Goal: Contribute content

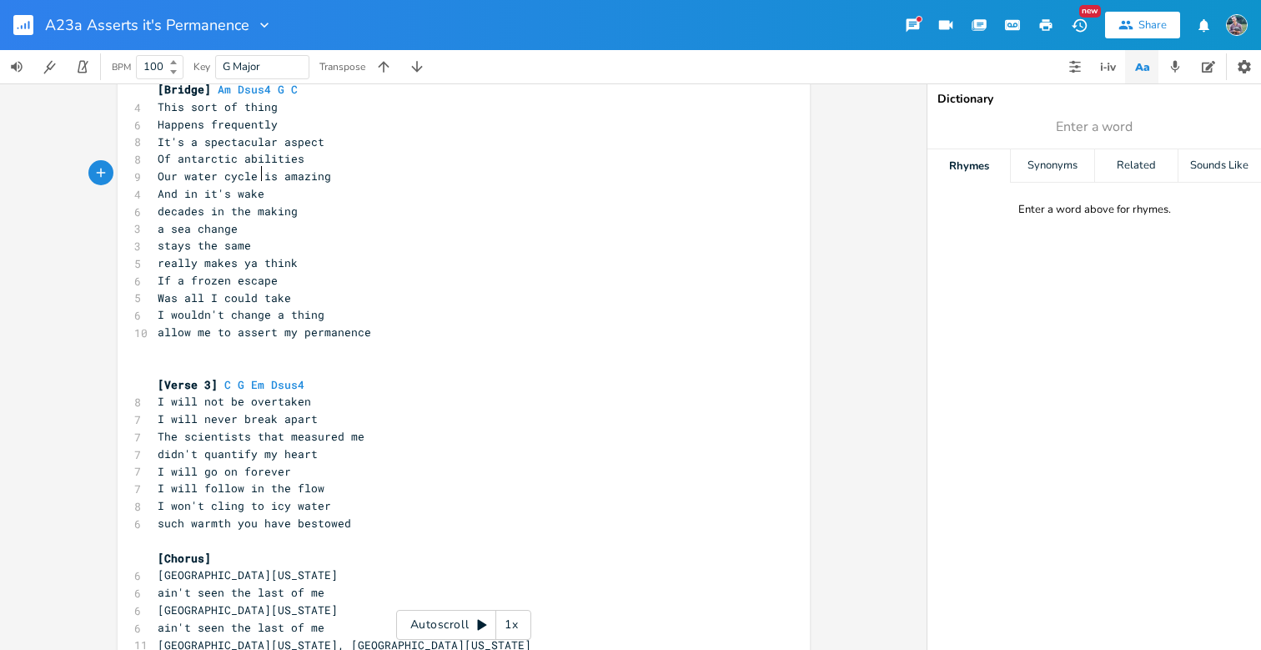
scroll to position [458, 0]
click at [271, 420] on div "Em Dsus4 C G [Verse 1] 8 Had to break off had to get free 9 Had a leg up, but I…" at bounding box center [455, 160] width 602 height 988
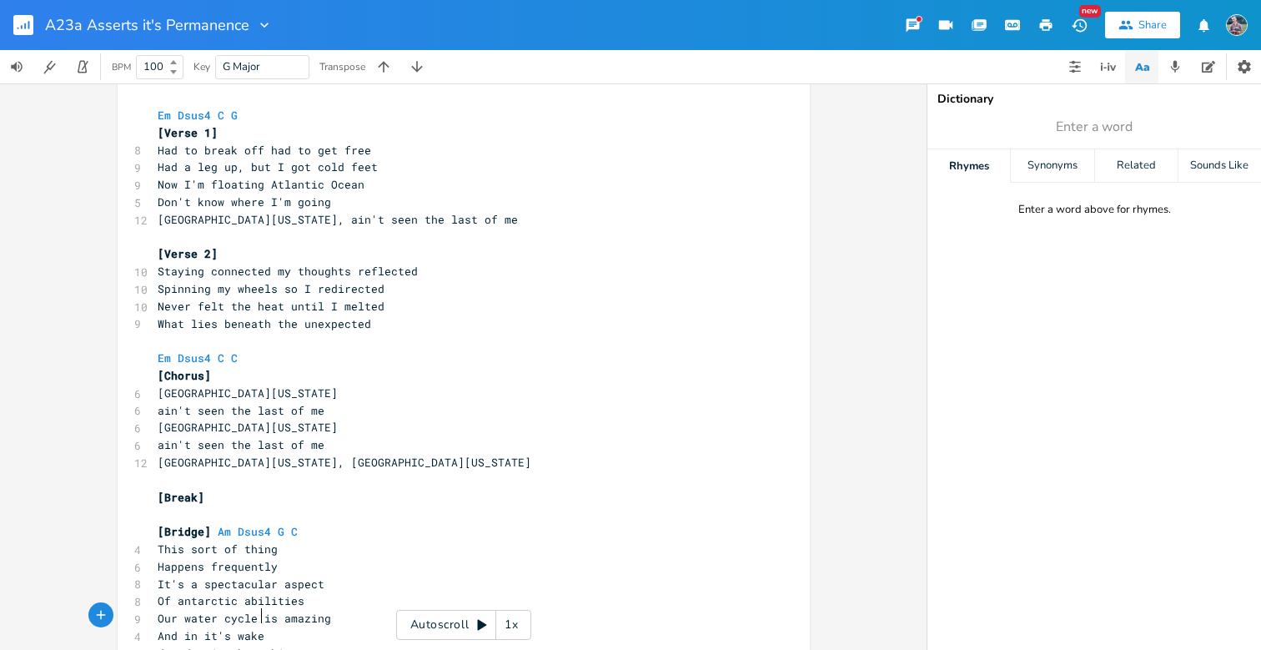
scroll to position [23, 0]
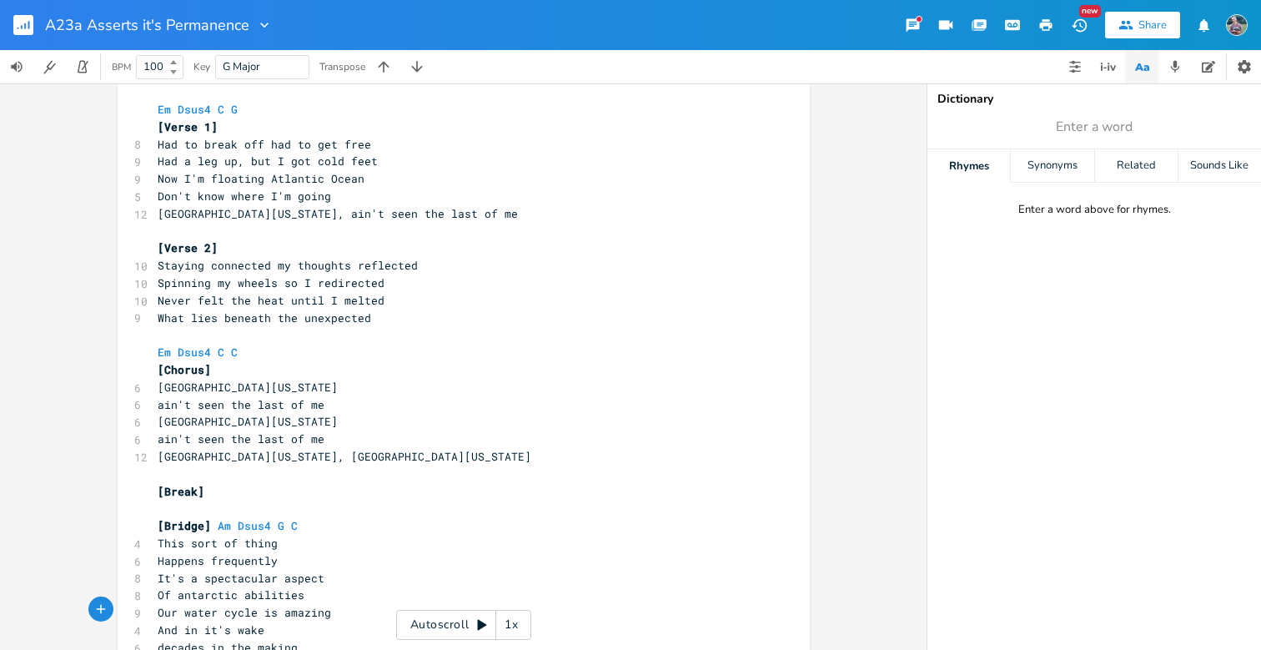
click at [220, 195] on span "Don't know where I'm going" at bounding box center [244, 195] width 173 height 15
click at [165, 189] on span "Don't know where I'm going" at bounding box center [244, 195] width 173 height 15
type textarea "I"
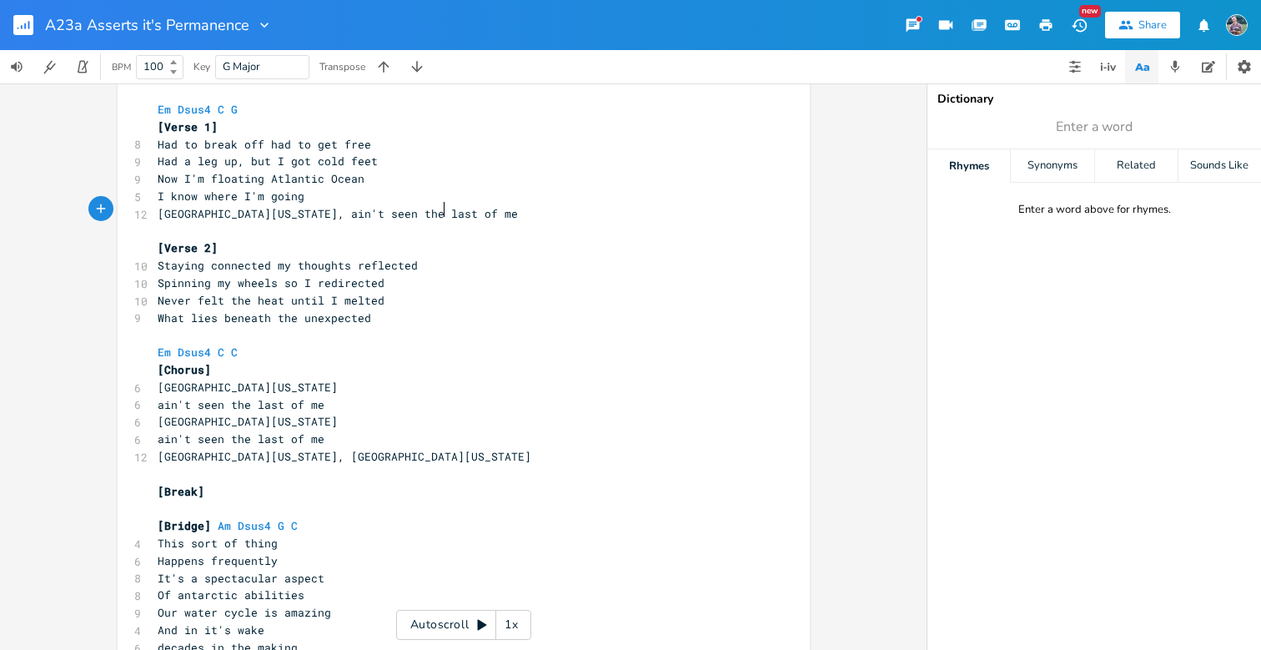
click at [455, 213] on pre "[GEOGRAPHIC_DATA][US_STATE], ain't seen the last of me" at bounding box center [455, 214] width 602 height 18
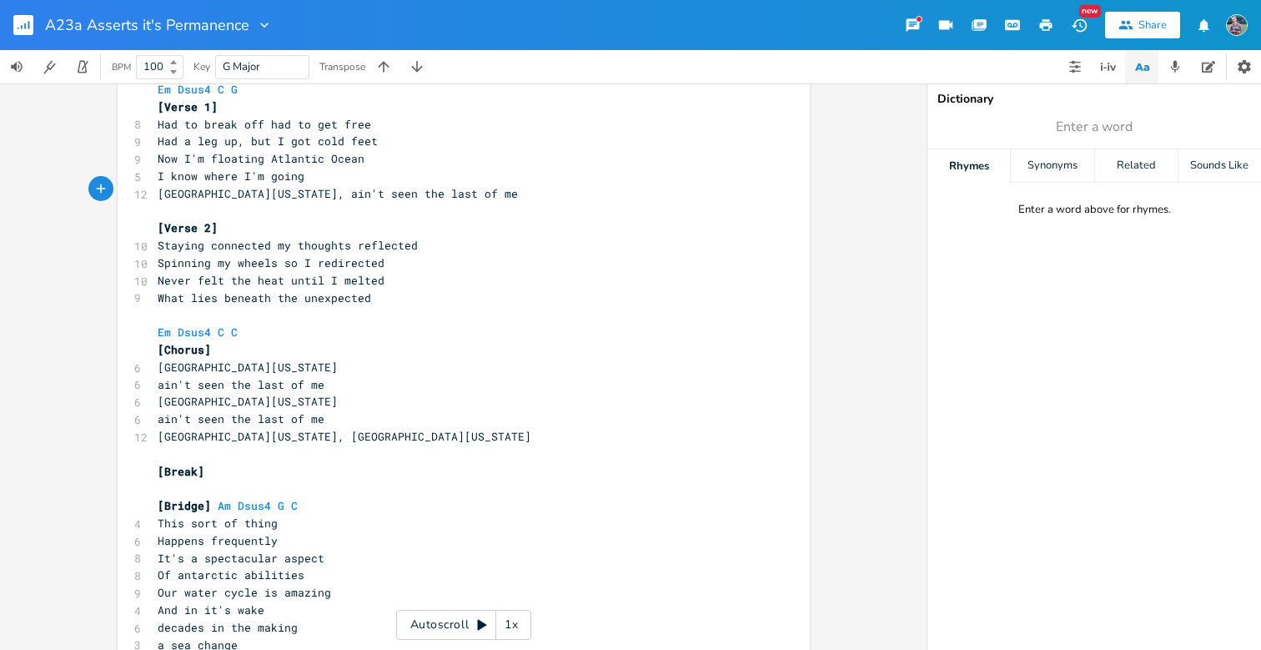
scroll to position [44, 0]
click at [158, 173] on span "I know where I'm going" at bounding box center [231, 174] width 147 height 15
type textarea "But"
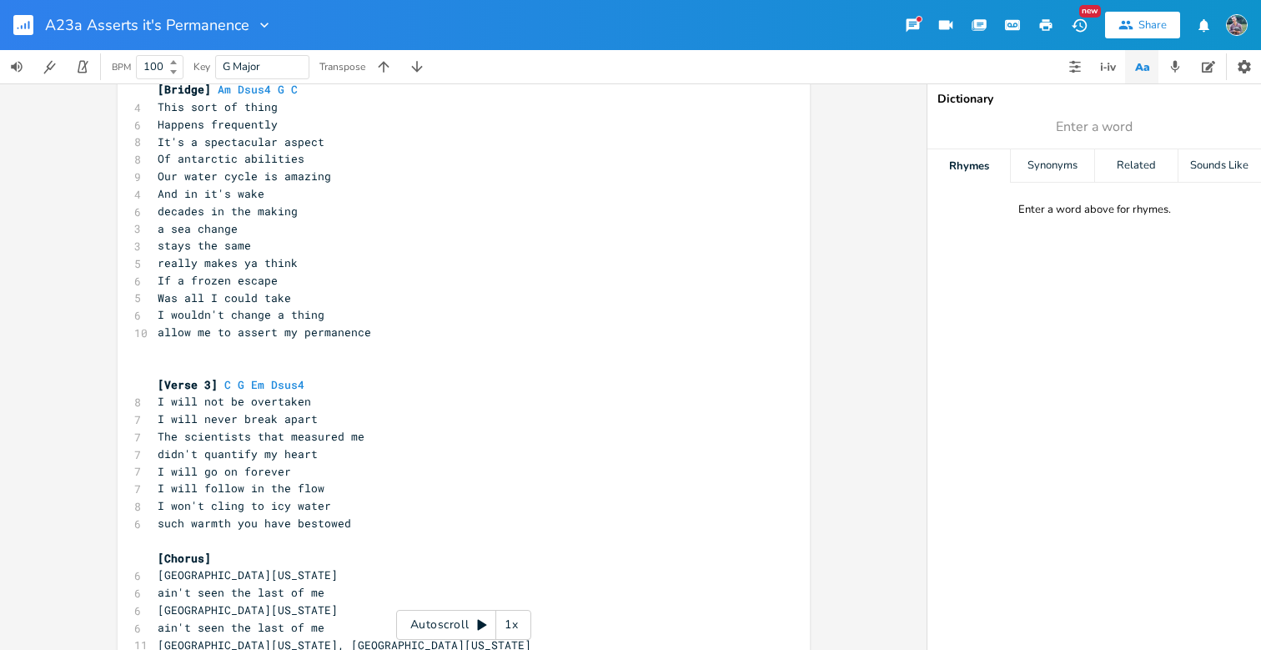
scroll to position [458, 0]
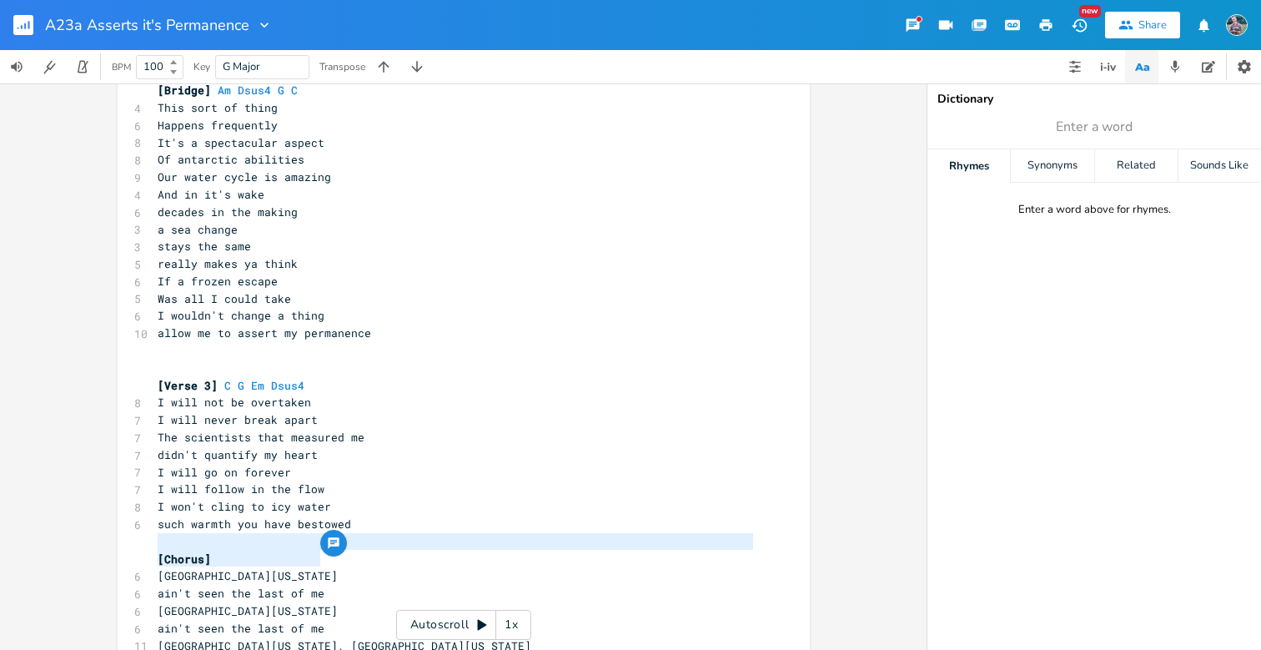
type textarea "[Chorus] South [US_STATE] Sea ain't seen the last of me"
drag, startPoint x: 330, startPoint y: 563, endPoint x: 135, endPoint y: 531, distance: 197.7
click at [135, 531] on div "[Chorus] South [US_STATE] Sea ain't seen the last of me x Em Dsus4 C G [Verse 1…" at bounding box center [464, 157] width 692 height 1042
click at [389, 324] on pre "allow me to assert my permanence" at bounding box center [455, 333] width 602 height 18
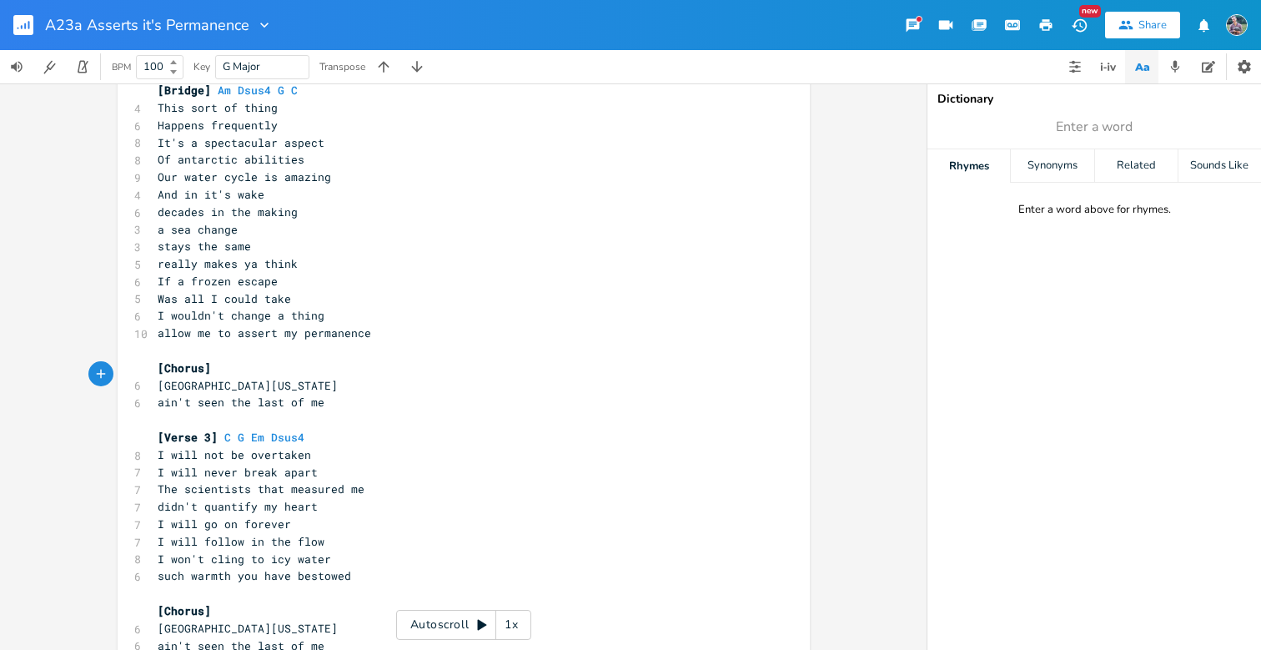
click at [311, 429] on pre "[Verse 3] C G Em Dsus4" at bounding box center [455, 438] width 602 height 18
type textarea "O"
type textarea "(o"
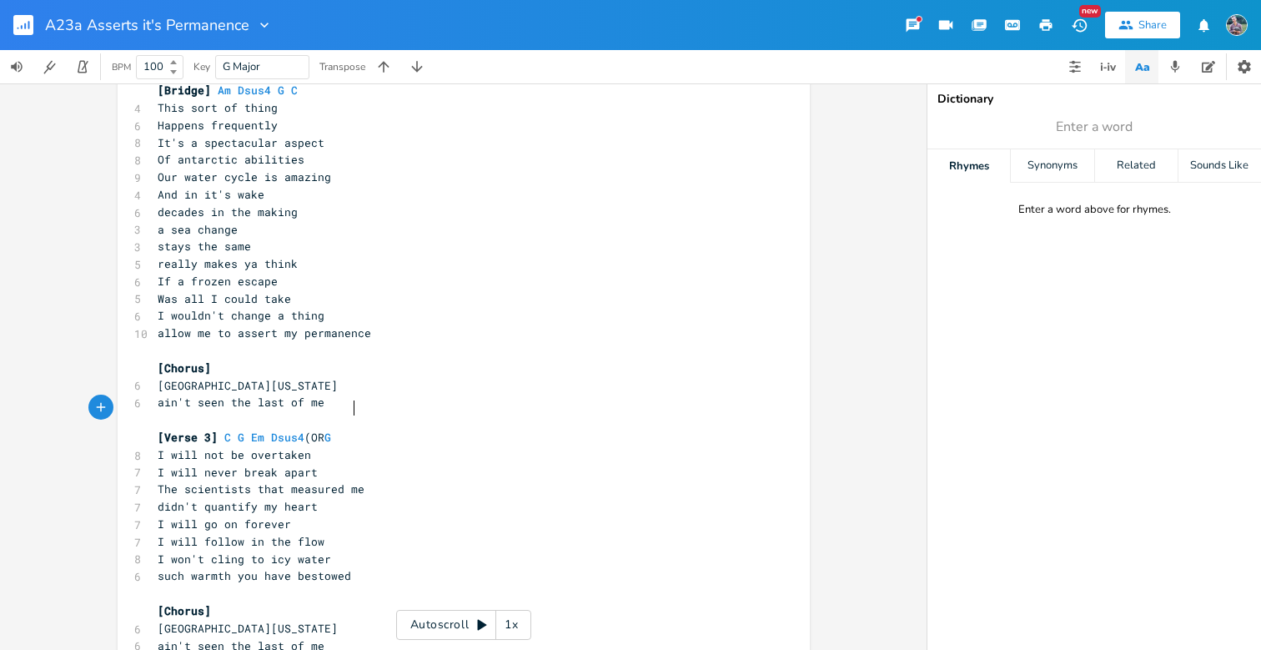
type textarea "OR G C"
type textarea "C groove_"
type textarea ")"
click at [359, 359] on pre "[Chorus]" at bounding box center [455, 368] width 602 height 18
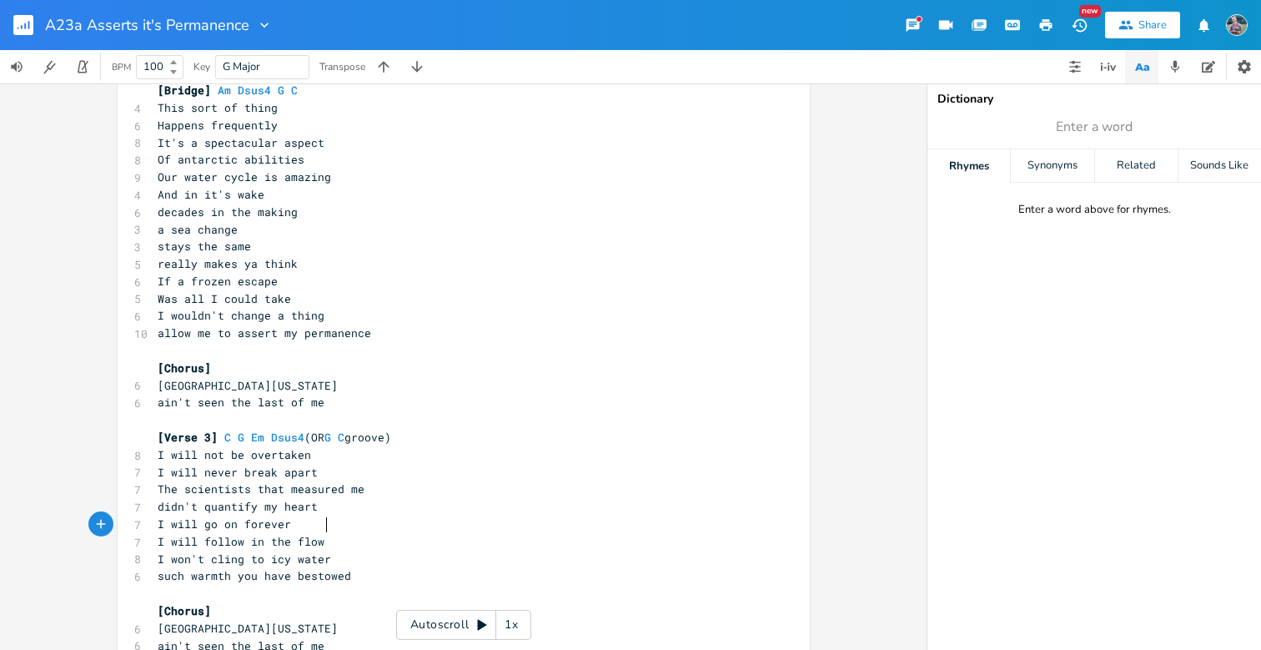
click at [323, 550] on pre "I won't cling to icy water" at bounding box center [455, 559] width 602 height 18
type textarea "ice any longer)"
click at [329, 551] on span "I won't cling to icy water ice any longer)" at bounding box center [298, 558] width 280 height 15
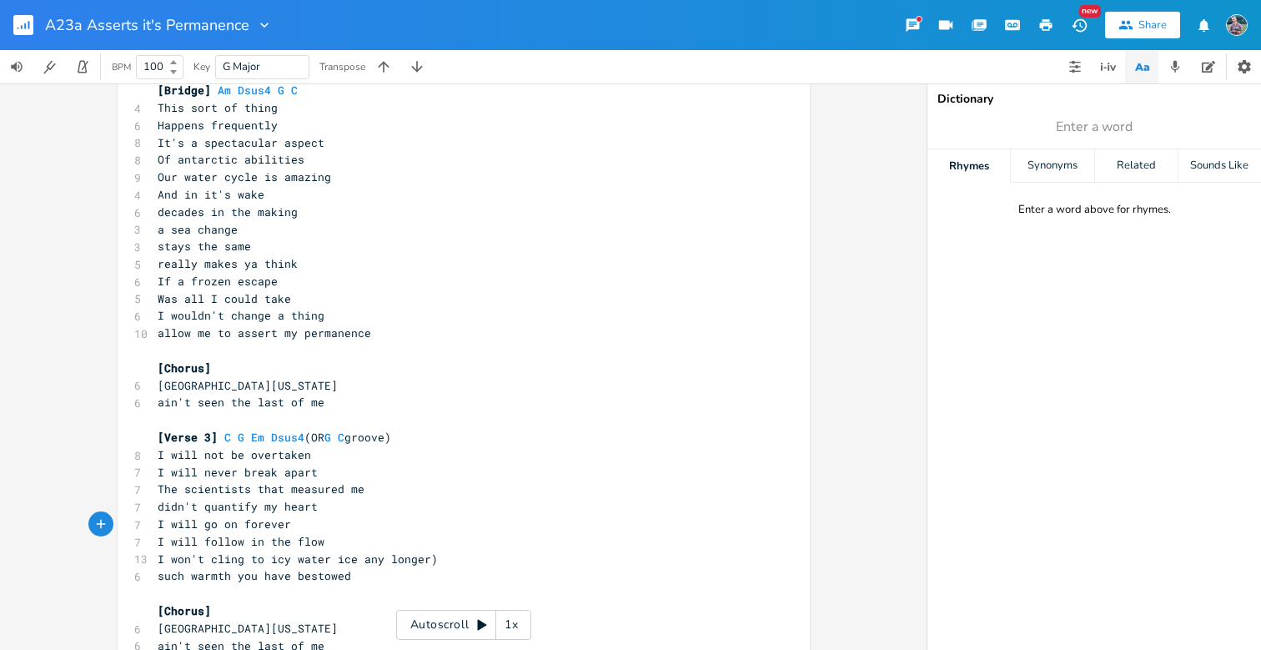
type textarea "("
click at [405, 464] on pre "I will never break apart" at bounding box center [455, 473] width 602 height 18
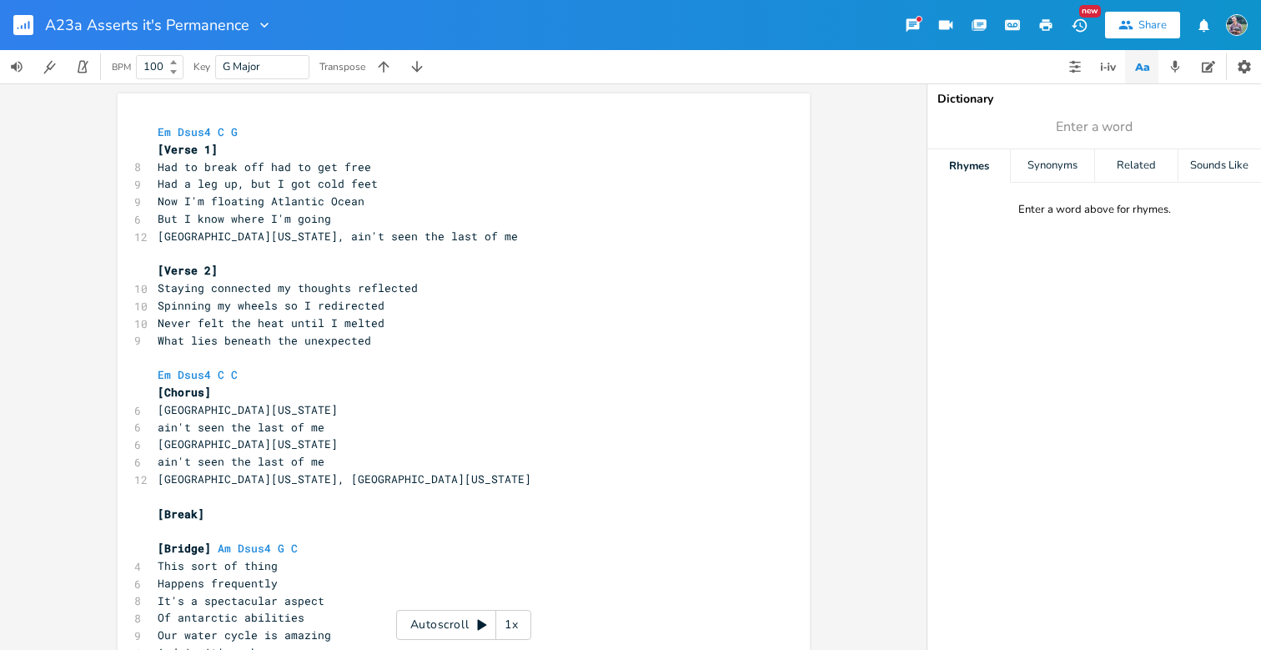
scroll to position [0, 0]
